Goal: Share content

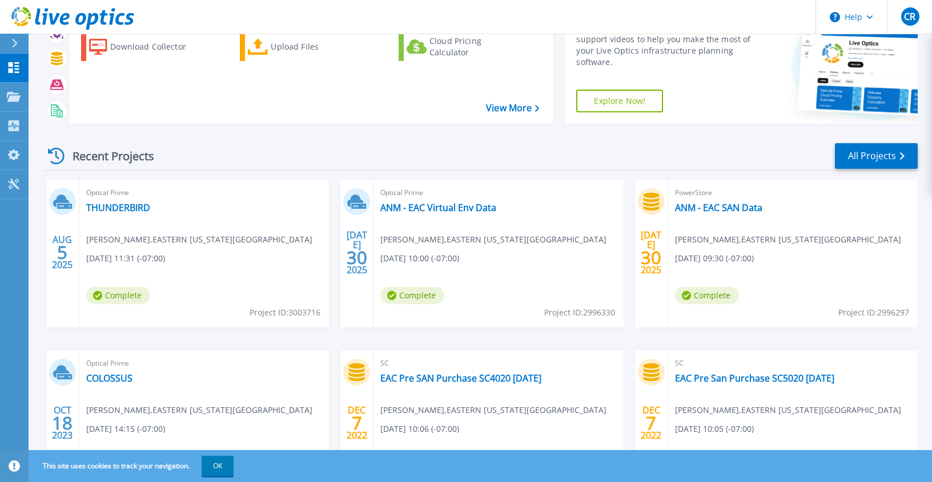
scroll to position [150, 0]
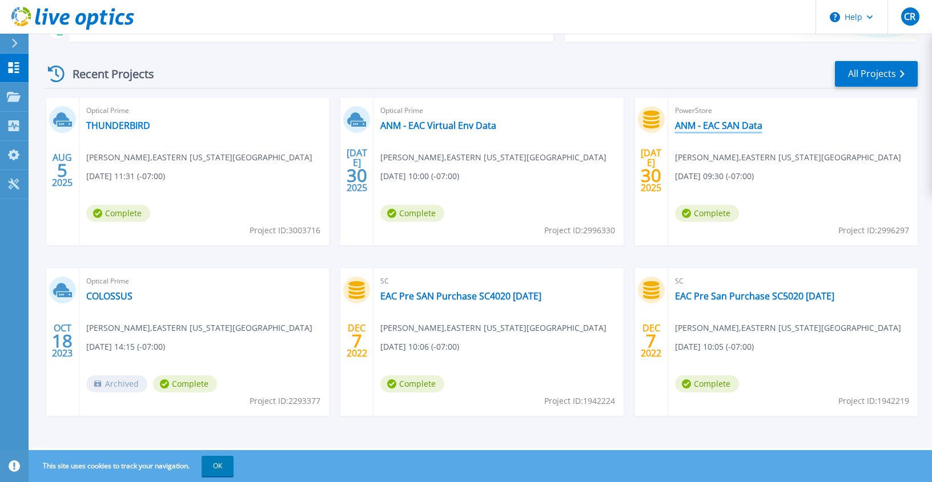
click at [712, 128] on link "ANM - EAC SAN Data" at bounding box center [718, 125] width 87 height 11
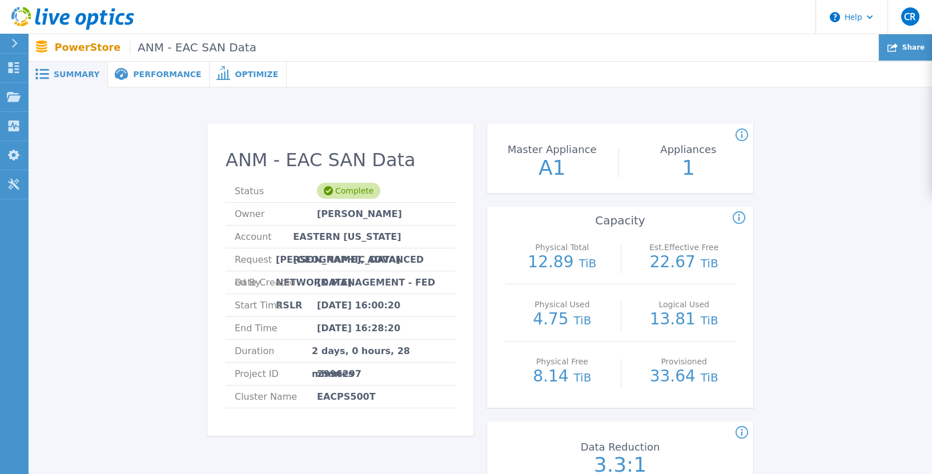
click at [893, 51] on icon at bounding box center [892, 47] width 10 height 9
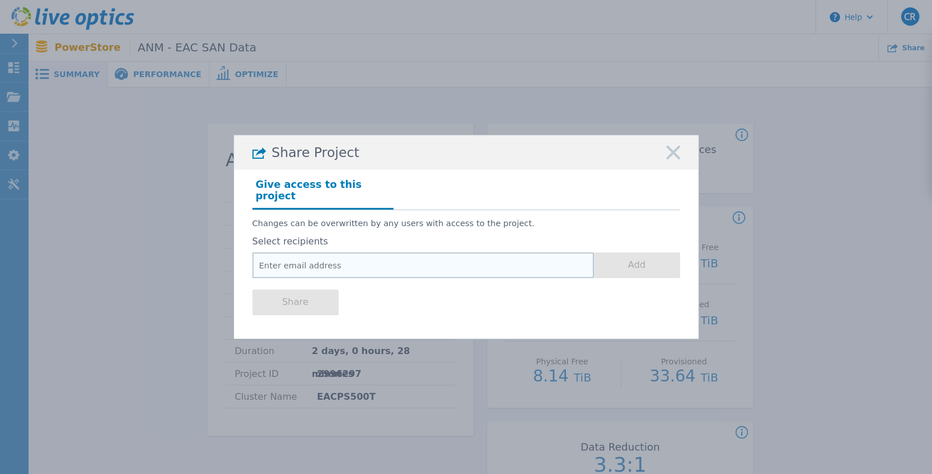
click at [501, 259] on input "email" at bounding box center [422, 265] width 341 height 26
paste input "jschling@sentinel.com"
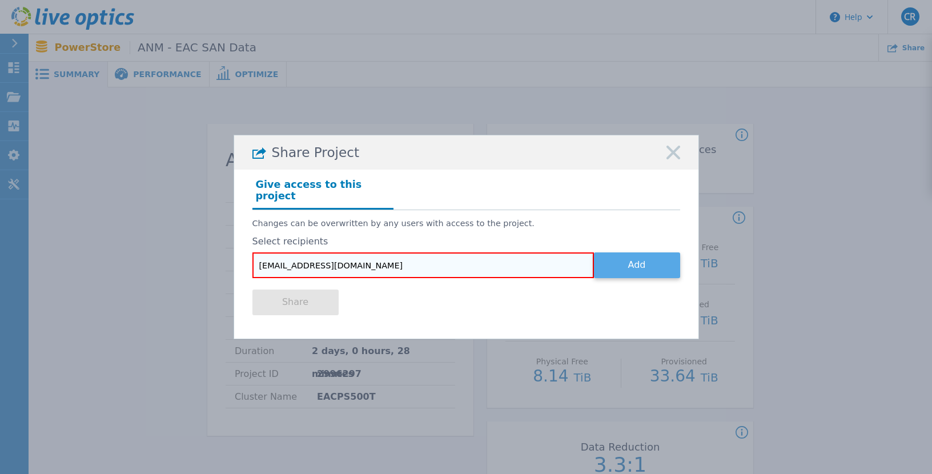
type input "jschling@sentinel.com"
click at [630, 261] on button "Add" at bounding box center [637, 265] width 86 height 26
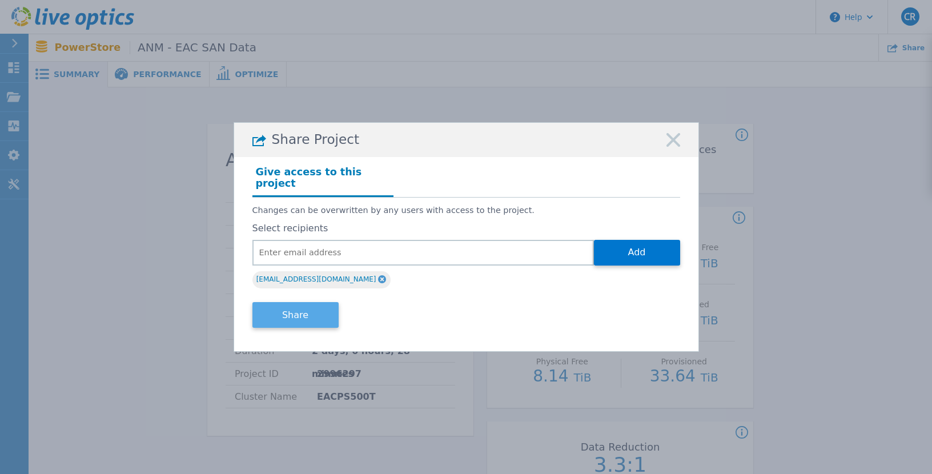
click at [301, 309] on button "Share" at bounding box center [295, 315] width 86 height 26
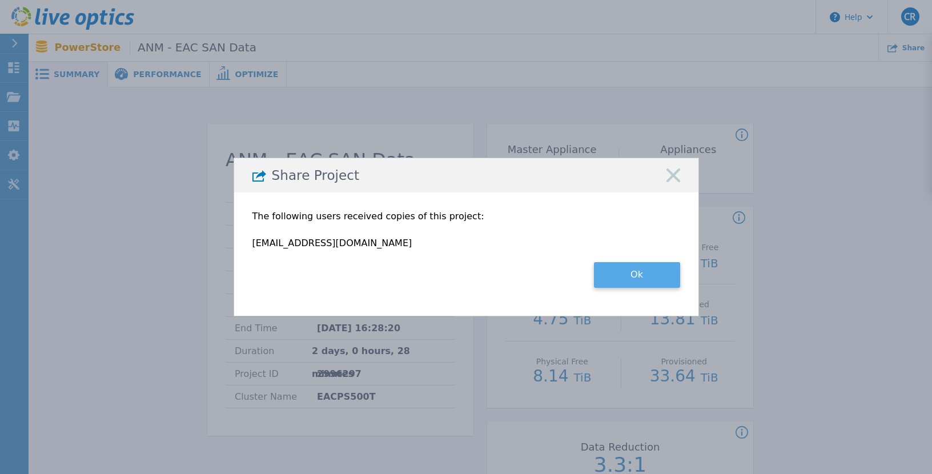
click at [642, 277] on button "Ok" at bounding box center [637, 275] width 86 height 26
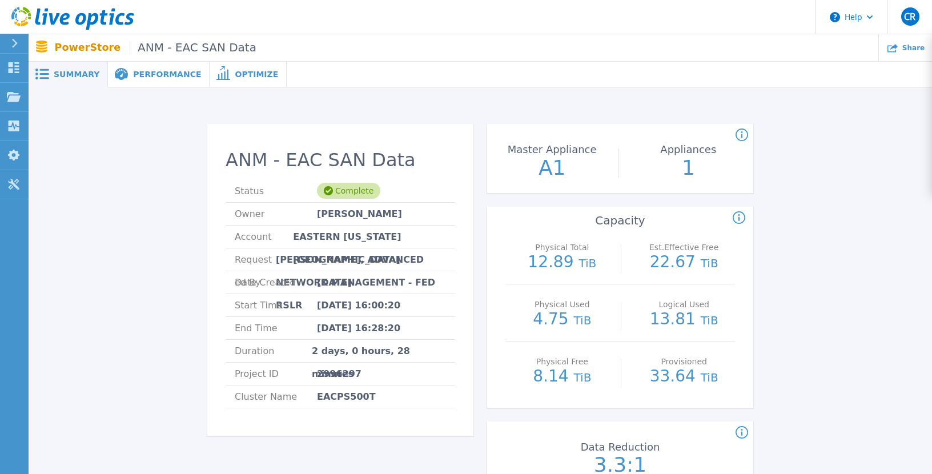
click at [830, 136] on div "Count of appliances and the Master Appliance in the PowerStore cluster." at bounding box center [868, 135] width 266 height 14
